Goal: Complete application form

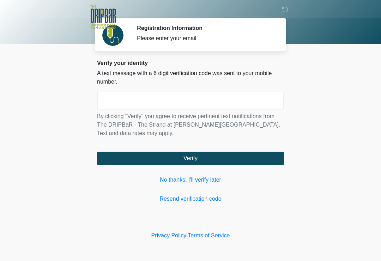
click at [233, 102] on input "text" at bounding box center [190, 101] width 187 height 18
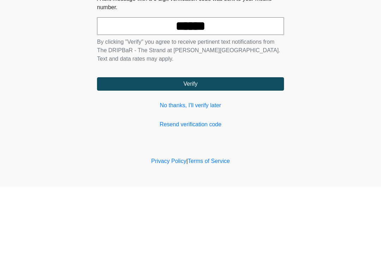
type input "******"
click at [244, 152] on button "Verify" at bounding box center [190, 158] width 187 height 13
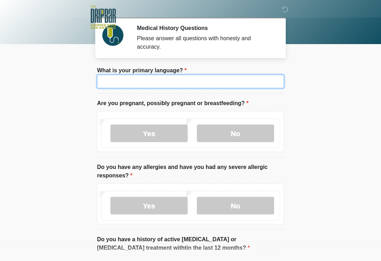
click at [214, 79] on input "What is your primary language?" at bounding box center [190, 81] width 187 height 13
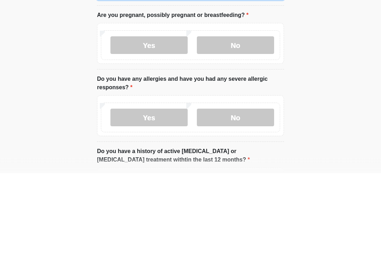
type input "***"
click at [248, 124] on label "No" at bounding box center [235, 133] width 77 height 18
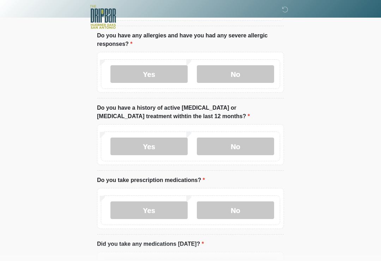
click at [242, 80] on label "No" at bounding box center [235, 75] width 77 height 18
click at [237, 142] on label "No" at bounding box center [235, 147] width 77 height 18
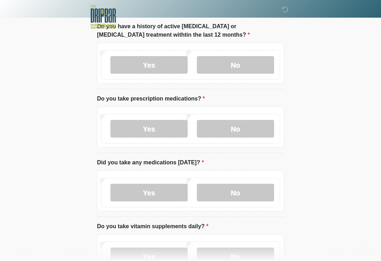
scroll to position [215, 0]
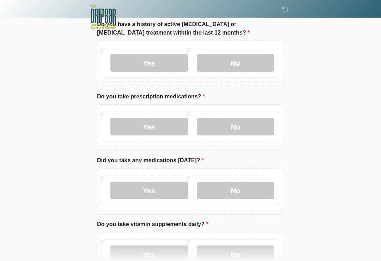
click at [256, 125] on label "No" at bounding box center [235, 127] width 77 height 18
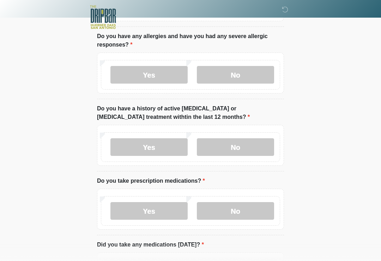
scroll to position [131, 0]
click at [159, 78] on label "Yes" at bounding box center [148, 75] width 77 height 18
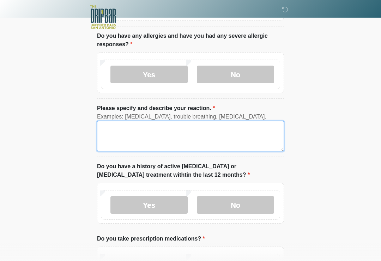
click at [187, 144] on textarea "Please specify and describe your reaction." at bounding box center [190, 136] width 187 height 30
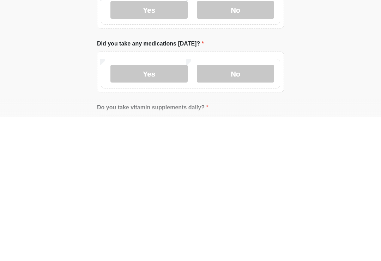
scroll to position [250, 0]
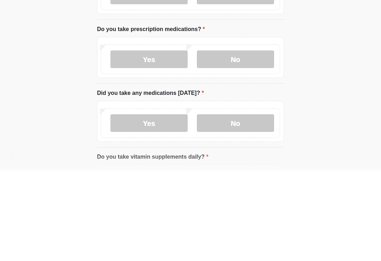
type textarea "**********"
click at [170, 141] on label "Yes" at bounding box center [148, 150] width 77 height 18
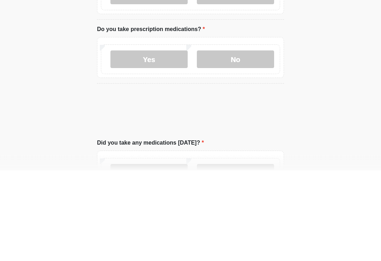
scroll to position [341, 0]
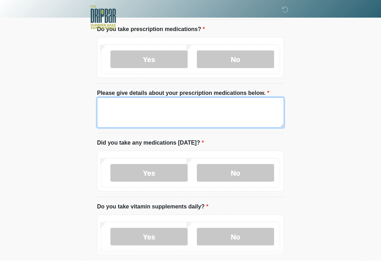
click at [230, 115] on textarea "Please give details about your prescription medications below." at bounding box center [190, 112] width 187 height 30
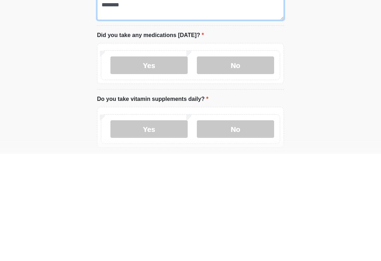
type textarea "**********"
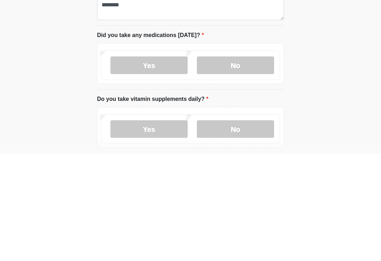
click at [172, 164] on label "Yes" at bounding box center [148, 173] width 77 height 18
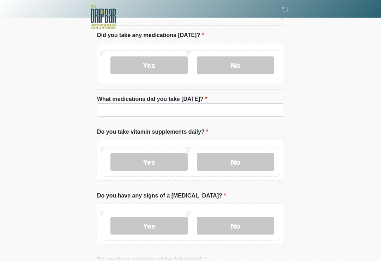
click at [201, 99] on label "What medications did you take [DATE]?" at bounding box center [152, 99] width 110 height 8
click at [201, 103] on input "What medications did you take [DATE]?" at bounding box center [190, 109] width 187 height 13
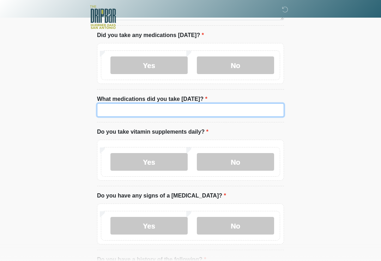
scroll to position [448, 0]
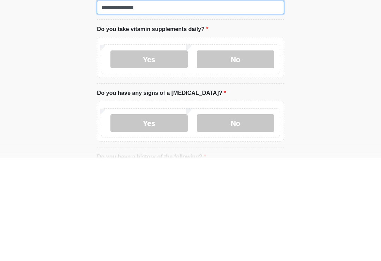
type input "**********"
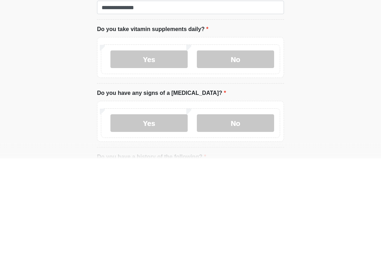
click at [249, 153] on label "No" at bounding box center [235, 162] width 77 height 18
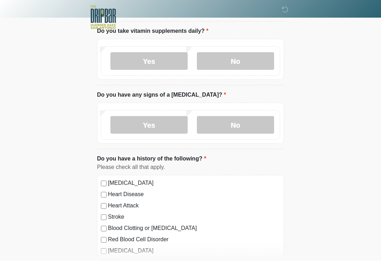
scroll to position [550, 0]
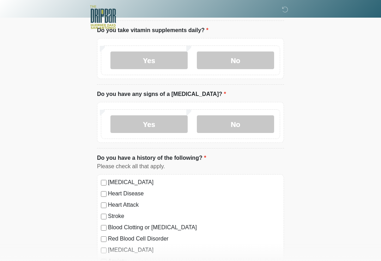
click at [251, 128] on label "No" at bounding box center [235, 124] width 77 height 18
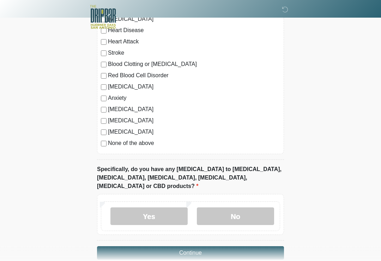
scroll to position [728, 0]
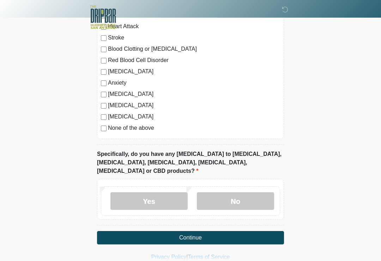
click at [250, 192] on label "No" at bounding box center [235, 201] width 77 height 18
click at [220, 232] on button "Continue" at bounding box center [190, 237] width 187 height 13
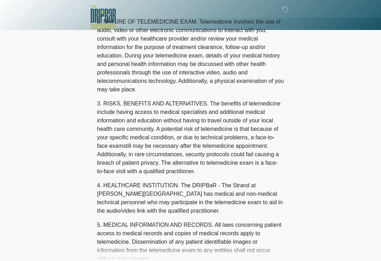
scroll to position [0, 0]
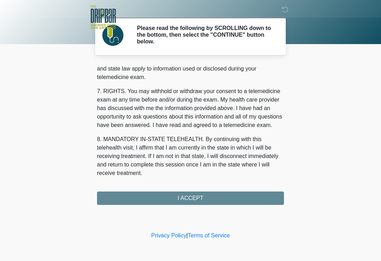
click at [202, 197] on button "I ACCEPT" at bounding box center [190, 197] width 187 height 13
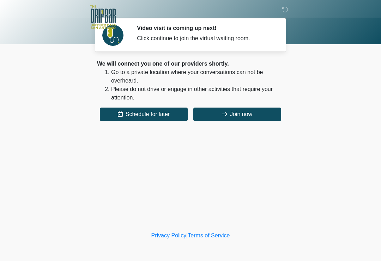
click at [268, 109] on button "Join now" at bounding box center [237, 114] width 88 height 13
